Goal: Navigation & Orientation: Find specific page/section

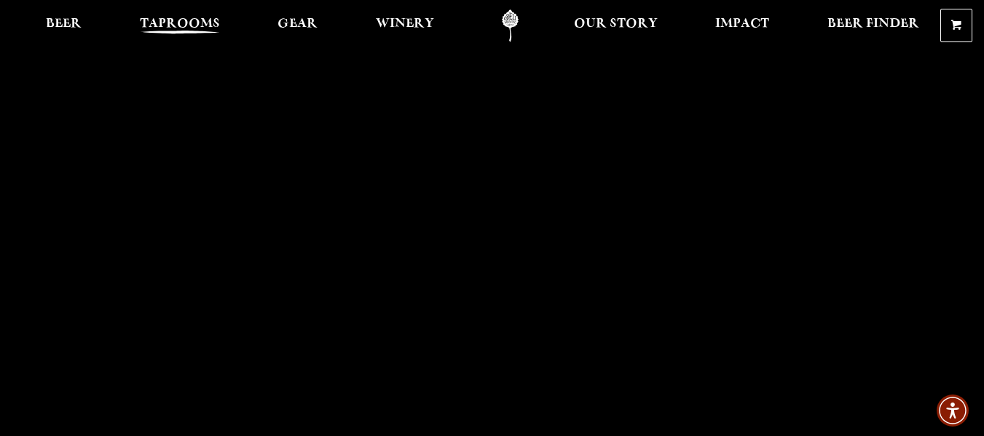
click at [175, 25] on span "Taprooms" at bounding box center [180, 24] width 80 height 12
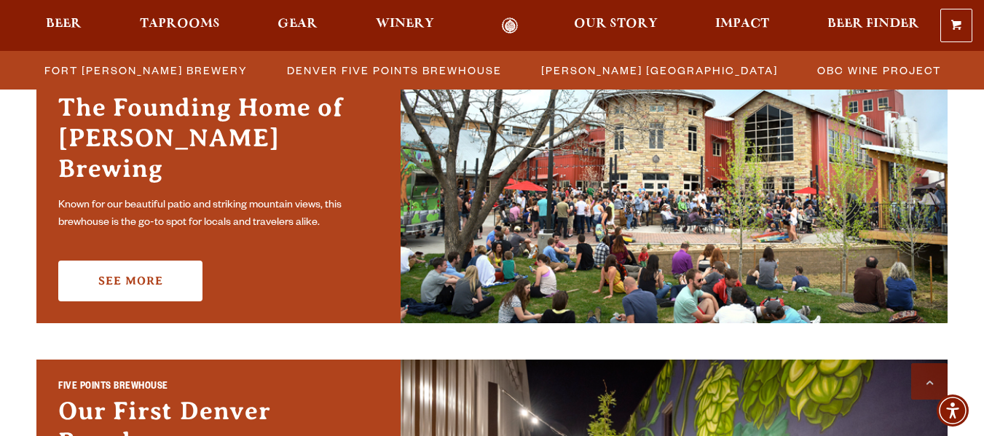
scroll to position [510, 0]
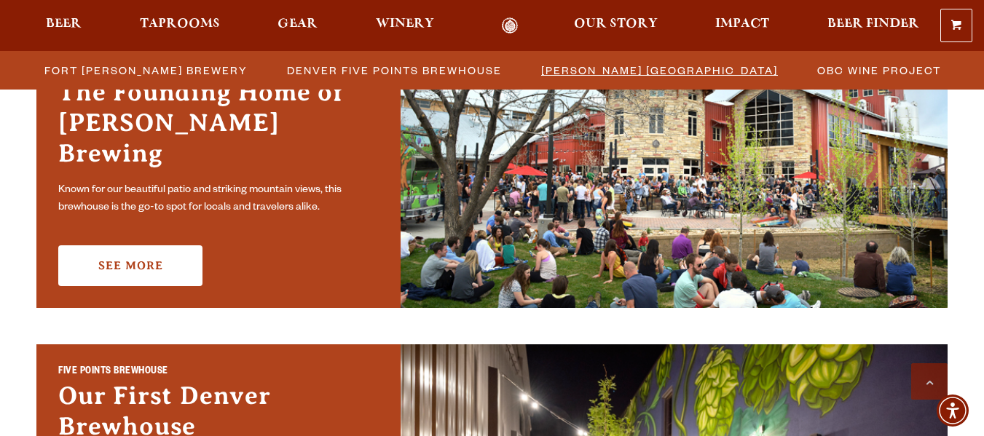
click at [601, 74] on span "[PERSON_NAME] [GEOGRAPHIC_DATA]" at bounding box center [659, 70] width 237 height 21
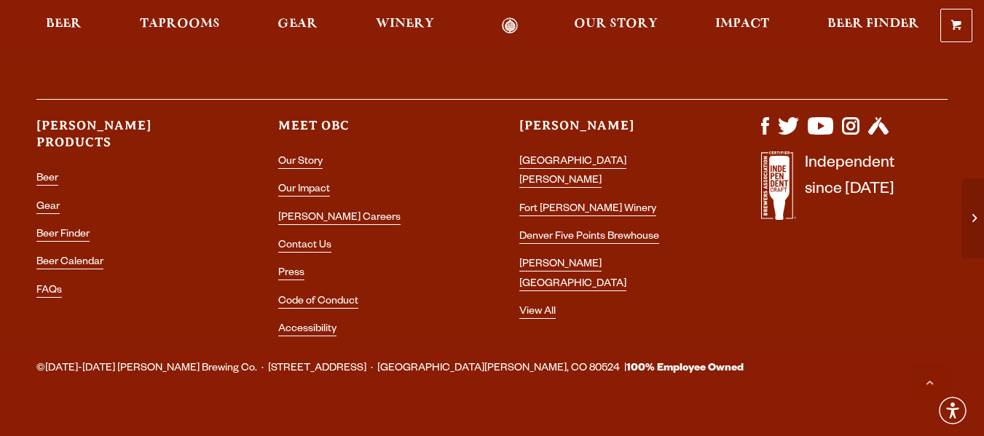
scroll to position [4478, 0]
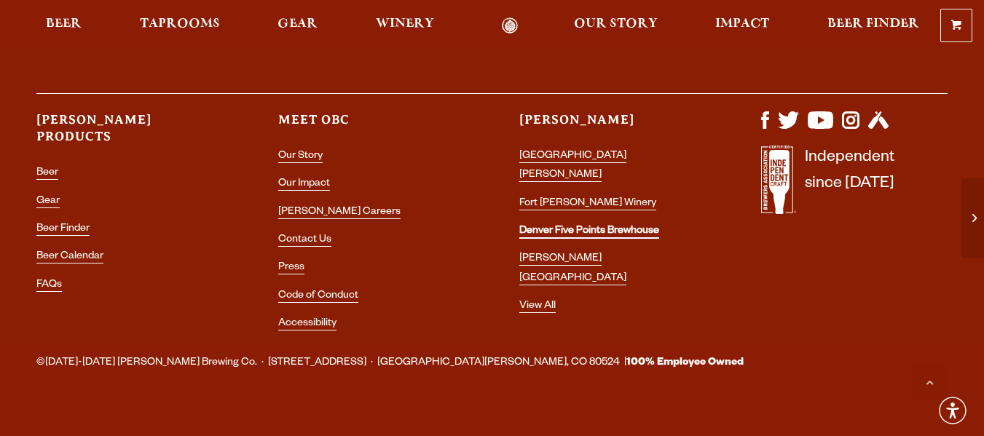
click at [568, 226] on link "Denver Five Points Brewhouse" at bounding box center [590, 232] width 140 height 13
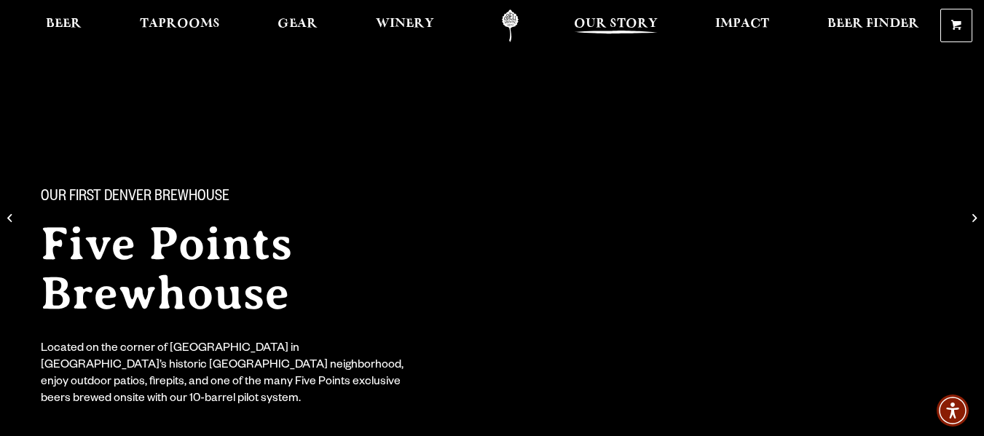
click at [621, 20] on span "Our Story" at bounding box center [616, 24] width 84 height 12
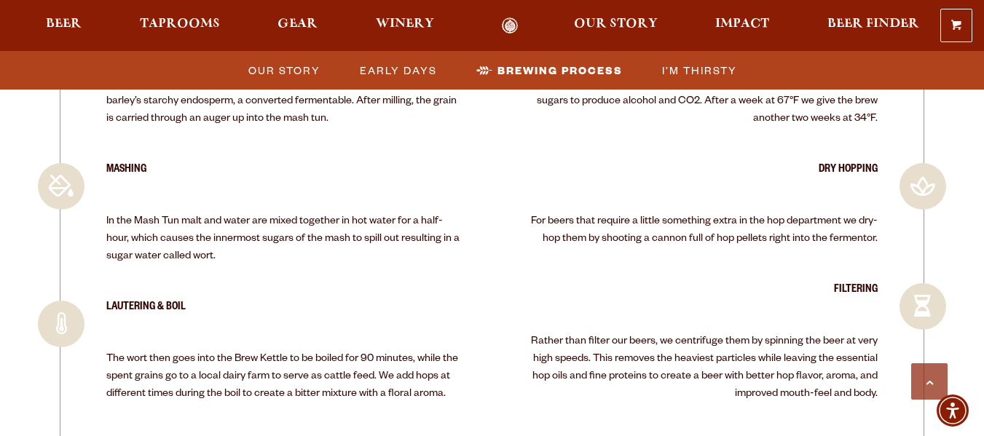
scroll to position [2915, 0]
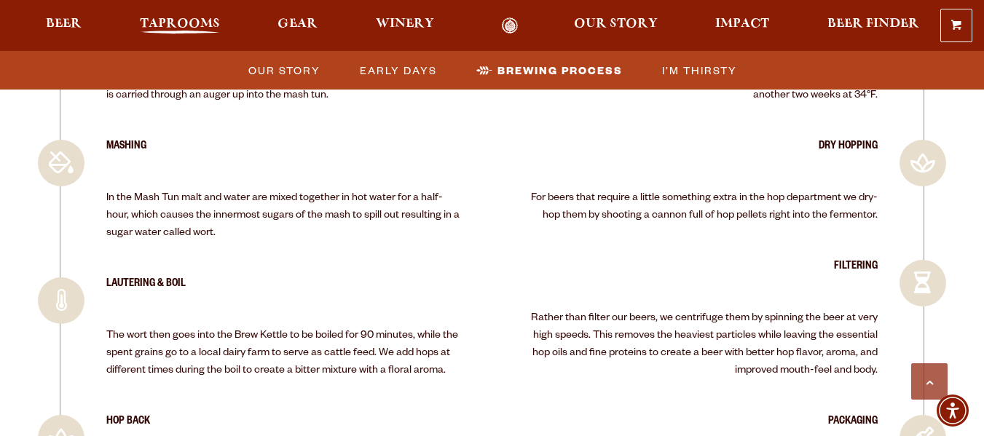
click at [170, 21] on span "Taprooms" at bounding box center [180, 24] width 80 height 12
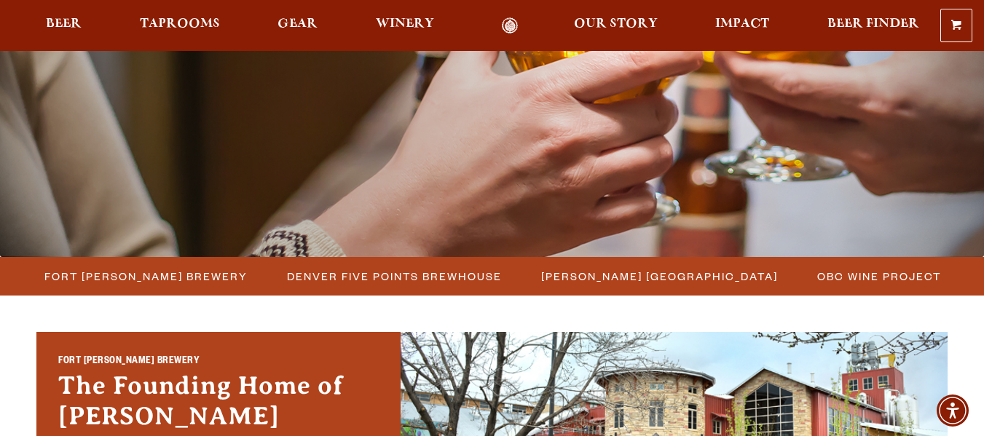
scroll to position [219, 0]
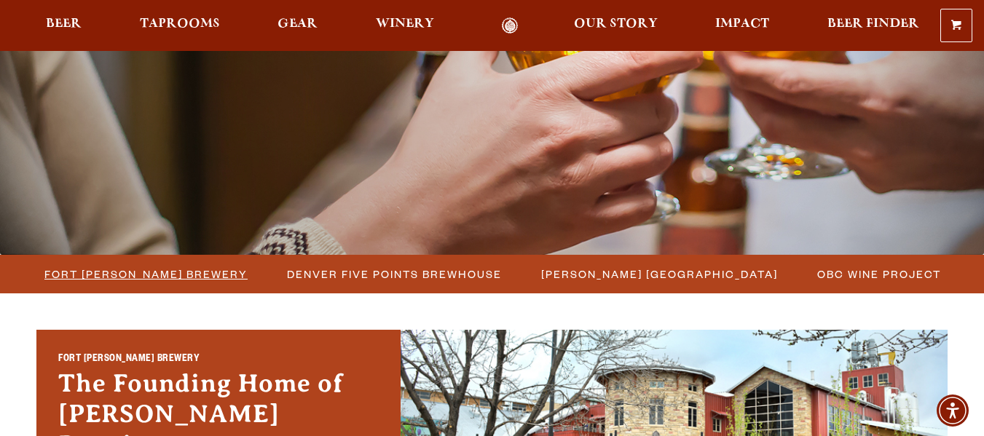
click at [181, 278] on span "Fort [PERSON_NAME] Brewery" at bounding box center [145, 274] width 203 height 21
